Goal: Find specific page/section: Find specific page/section

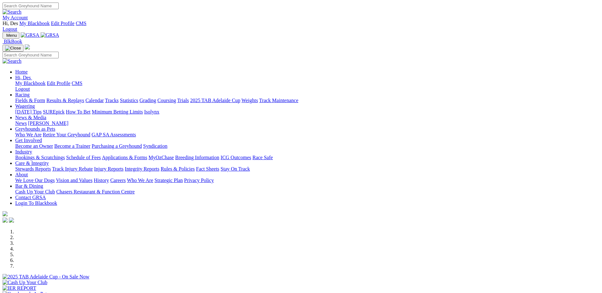
click at [28, 15] on link "My Account" at bounding box center [15, 17] width 25 height 5
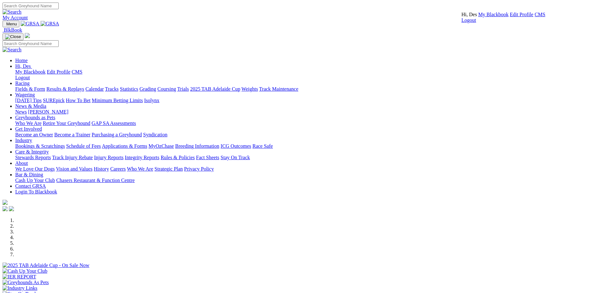
click at [535, 17] on link "CMS" at bounding box center [540, 14] width 11 height 5
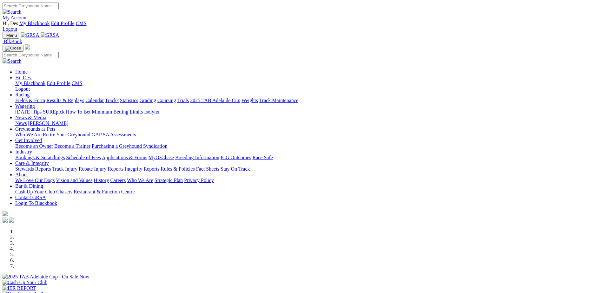
click at [51, 166] on link "Stewards Reports" at bounding box center [33, 168] width 36 height 5
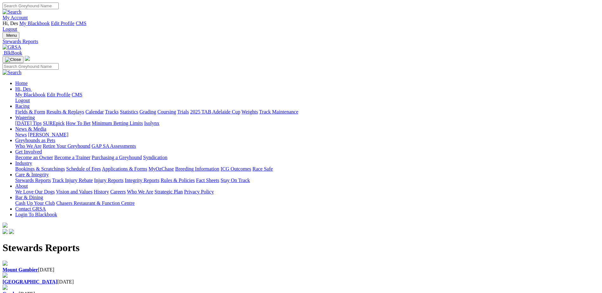
click at [213, 242] on h1 "Stewards Reports" at bounding box center [301, 248] width 597 height 12
click at [57, 279] on b "[GEOGRAPHIC_DATA]" at bounding box center [30, 281] width 55 height 5
